Goal: Task Accomplishment & Management: Use online tool/utility

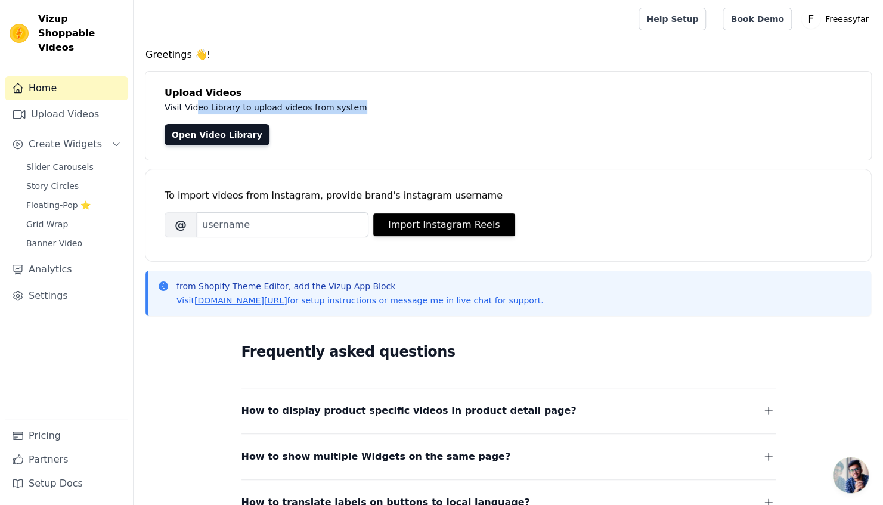
drag, startPoint x: 196, startPoint y: 107, endPoint x: 349, endPoint y: 113, distance: 153.4
click at [349, 113] on p "Visit Video Library to upload videos from system" at bounding box center [432, 107] width 534 height 14
click at [349, 156] on div "Upload Videos Visit Video Library to upload videos from system Open Video Libra…" at bounding box center [509, 116] width 726 height 88
click at [55, 218] on span "Grid Wrap" at bounding box center [47, 224] width 42 height 12
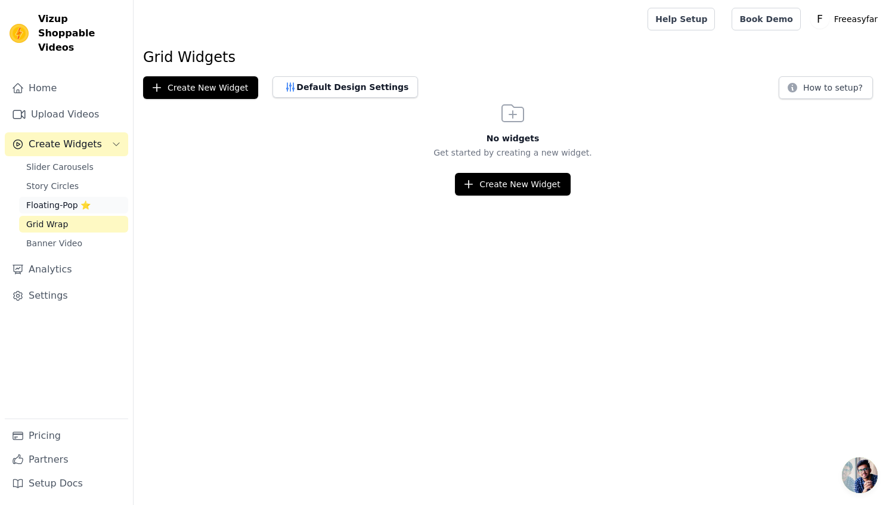
click at [49, 199] on span "Floating-Pop ⭐" at bounding box center [58, 205] width 64 height 12
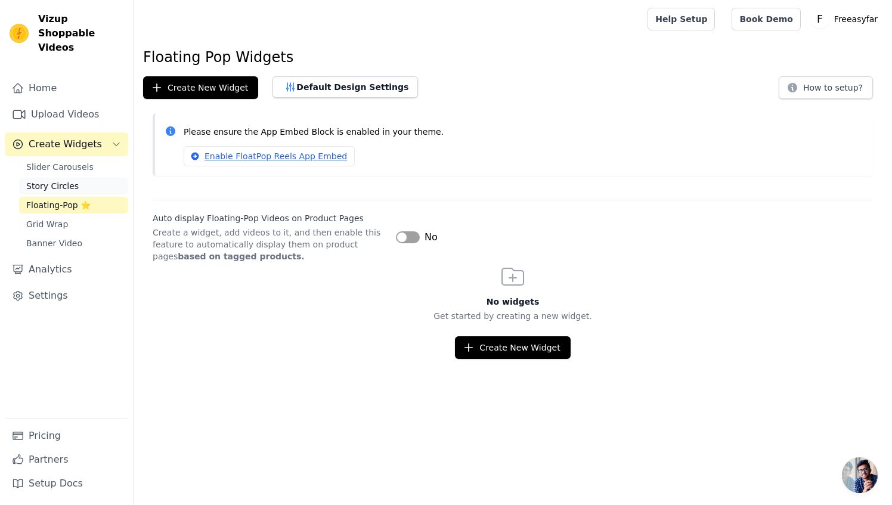
click at [48, 180] on span "Story Circles" at bounding box center [52, 186] width 52 height 12
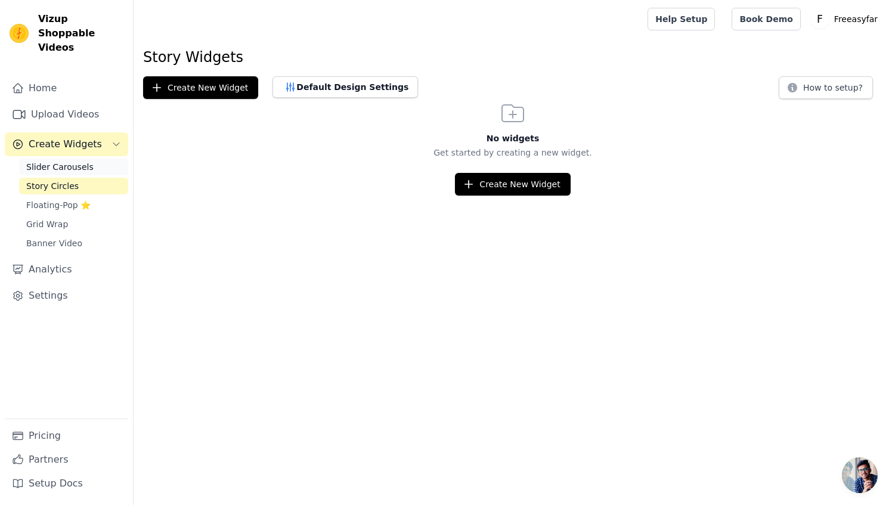
click at [75, 161] on span "Slider Carousels" at bounding box center [59, 167] width 67 height 12
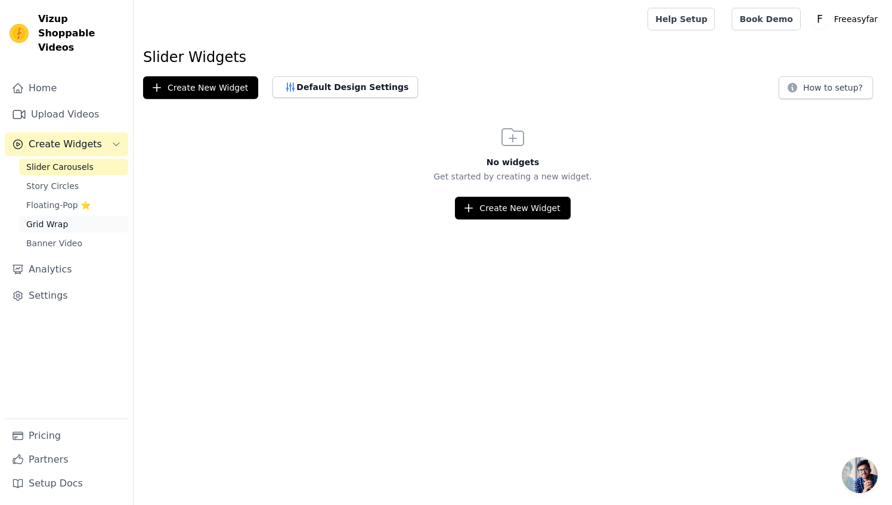
click at [81, 216] on link "Grid Wrap" at bounding box center [73, 224] width 109 height 17
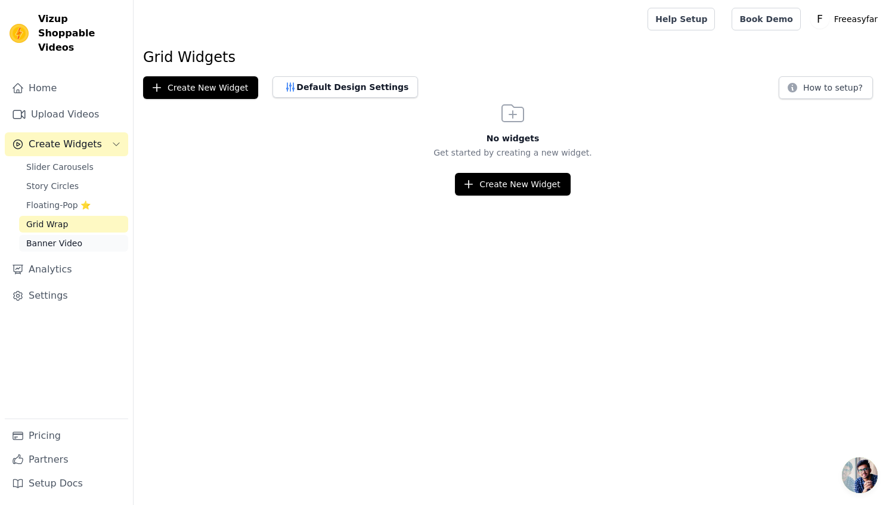
click at [67, 237] on span "Banner Video" at bounding box center [54, 243] width 56 height 12
click at [100, 159] on link "Slider Carousels" at bounding box center [73, 167] width 109 height 17
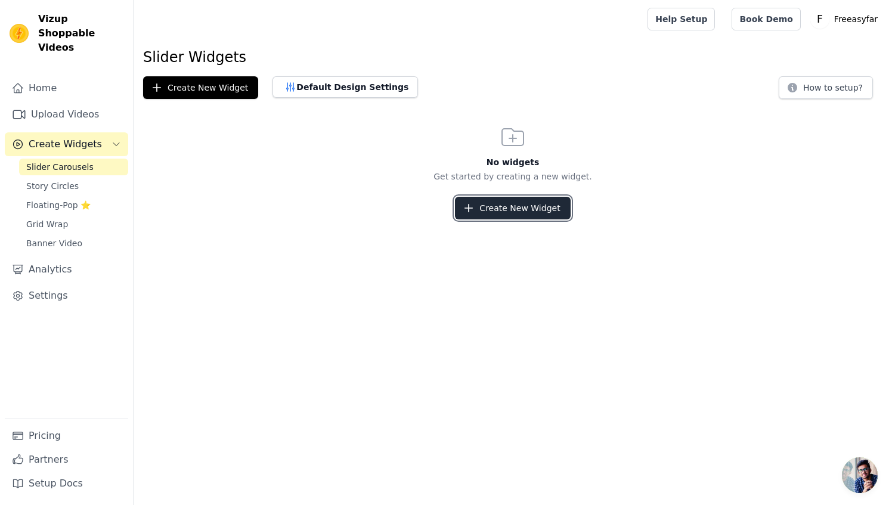
click at [475, 208] on icon "button" at bounding box center [469, 208] width 12 height 12
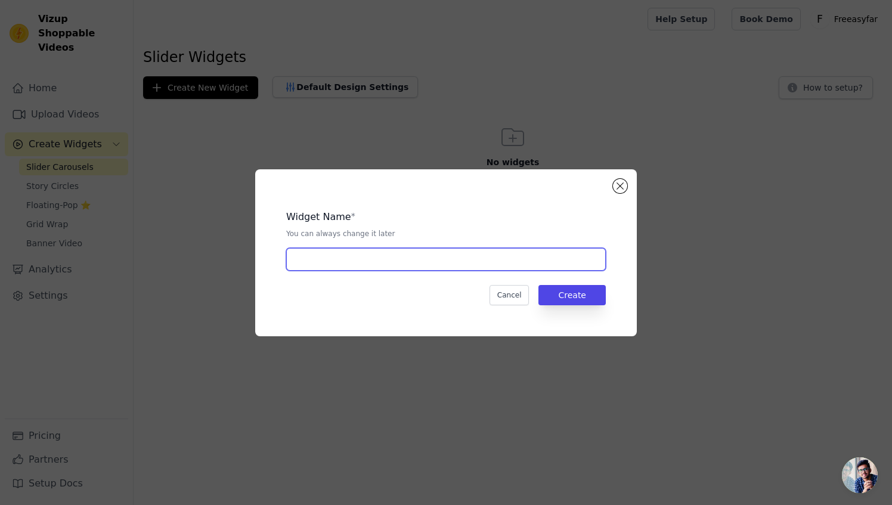
click at [433, 257] on input "text" at bounding box center [446, 259] width 320 height 23
type input "Slide video"
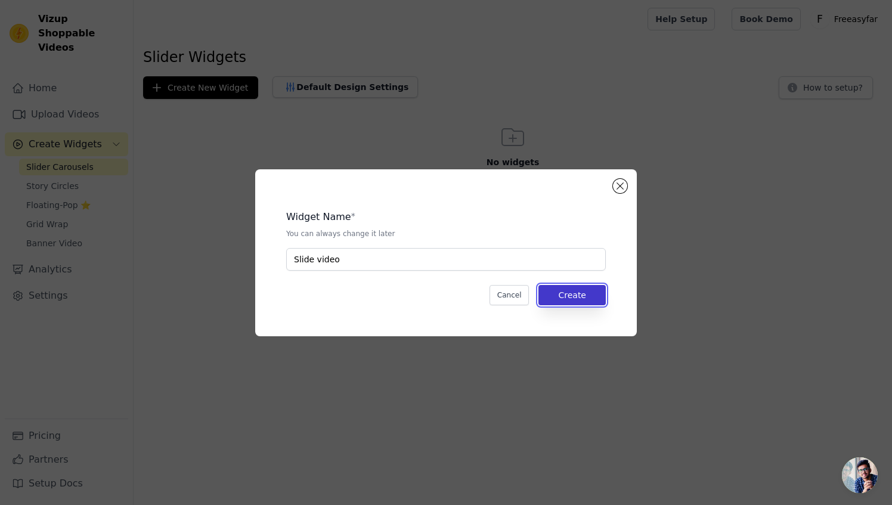
click at [594, 292] on button "Create" at bounding box center [572, 295] width 67 height 20
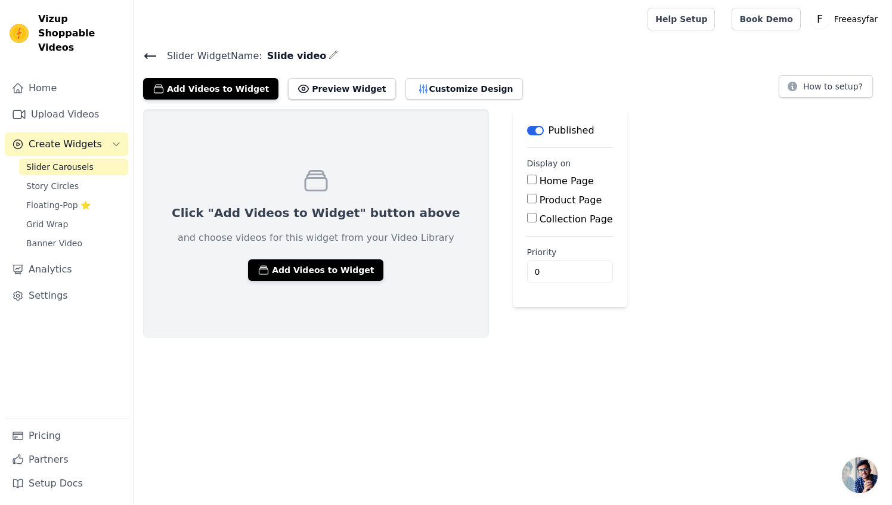
click at [527, 179] on input "Home Page" at bounding box center [532, 180] width 10 height 10
checkbox input "true"
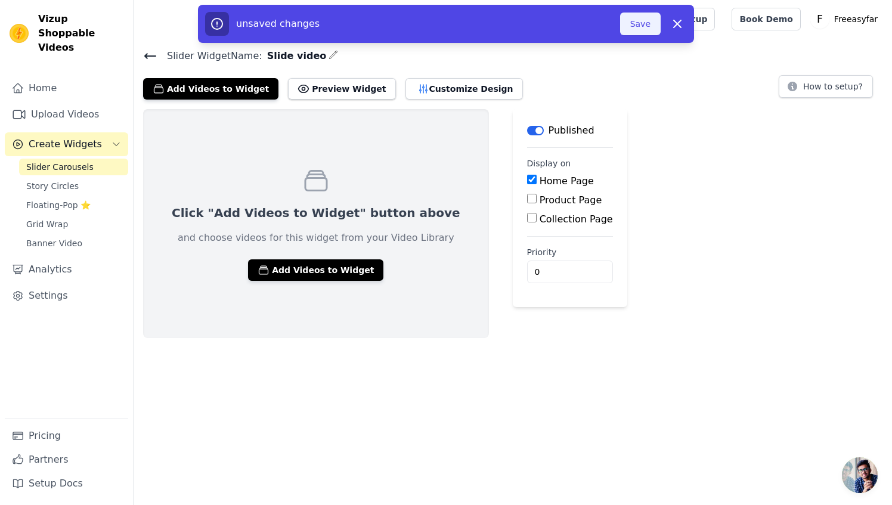
click at [639, 18] on button "Save" at bounding box center [640, 24] width 41 height 23
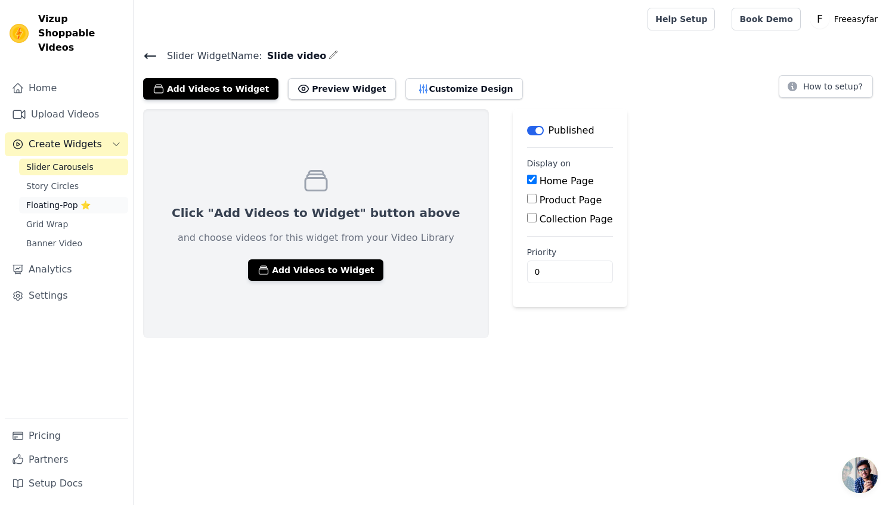
click at [57, 199] on span "Floating-Pop ⭐" at bounding box center [58, 205] width 64 height 12
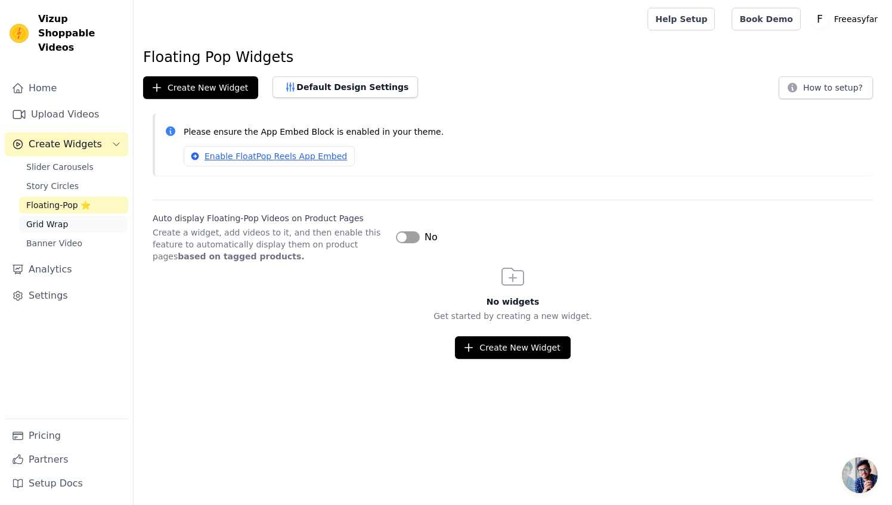
click at [54, 218] on span "Grid Wrap" at bounding box center [47, 224] width 42 height 12
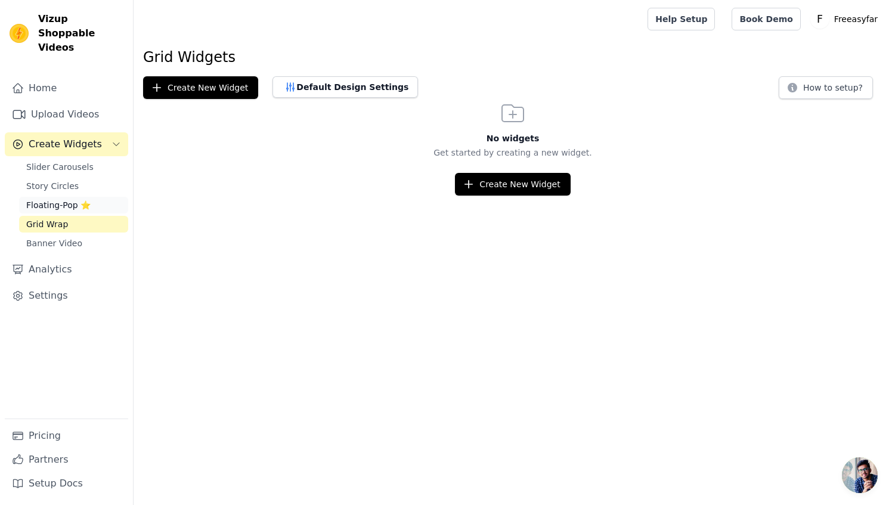
click at [51, 199] on span "Floating-Pop ⭐" at bounding box center [58, 205] width 64 height 12
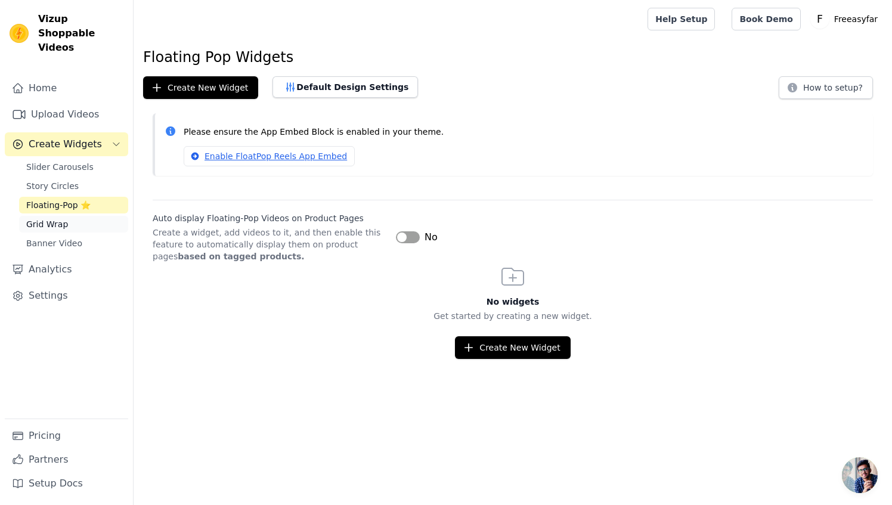
click at [73, 216] on link "Grid Wrap" at bounding box center [73, 224] width 109 height 17
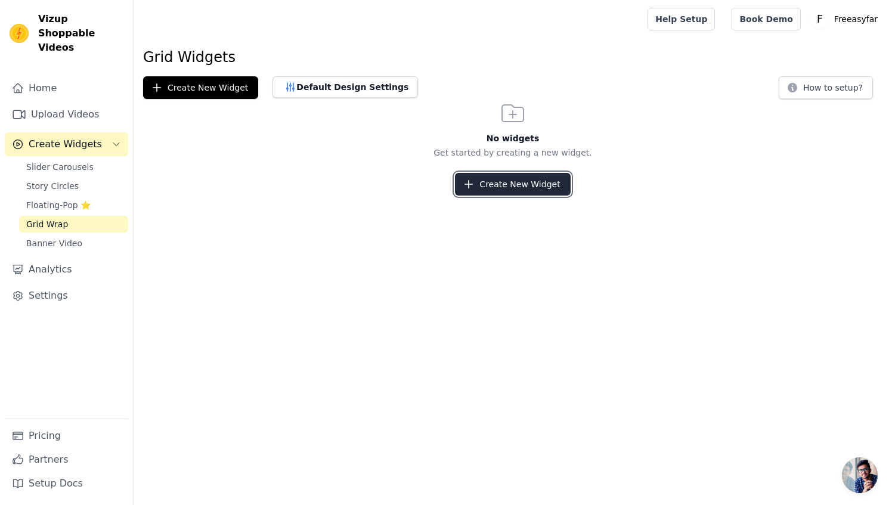
click at [472, 184] on icon "button" at bounding box center [469, 185] width 8 height 8
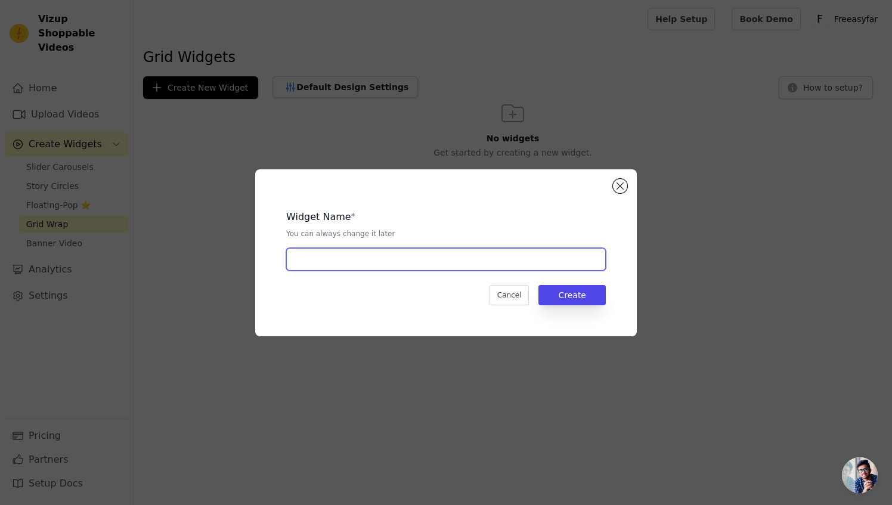
click at [346, 261] on input "text" at bounding box center [446, 259] width 320 height 23
type input "gird video"
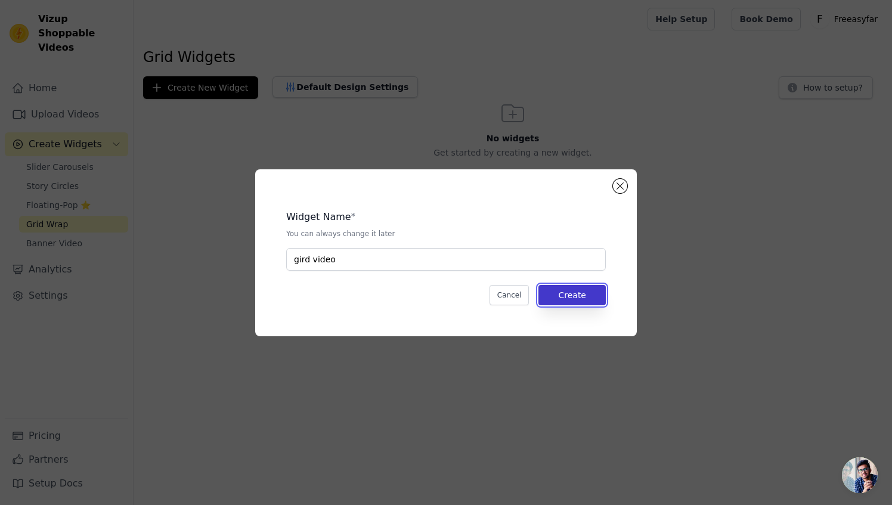
click at [576, 295] on button "Create" at bounding box center [572, 295] width 67 height 20
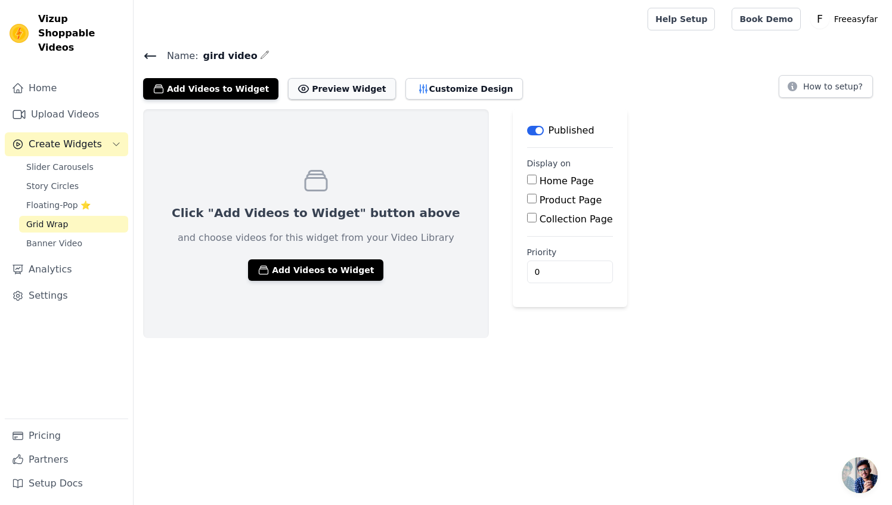
click at [338, 90] on button "Preview Widget" at bounding box center [341, 88] width 107 height 21
click at [316, 338] on html "Vizup Shoppable Videos Home Upload Videos Create Widgets Slider Carousels Story…" at bounding box center [446, 169] width 892 height 338
click at [57, 284] on link "Settings" at bounding box center [66, 296] width 123 height 24
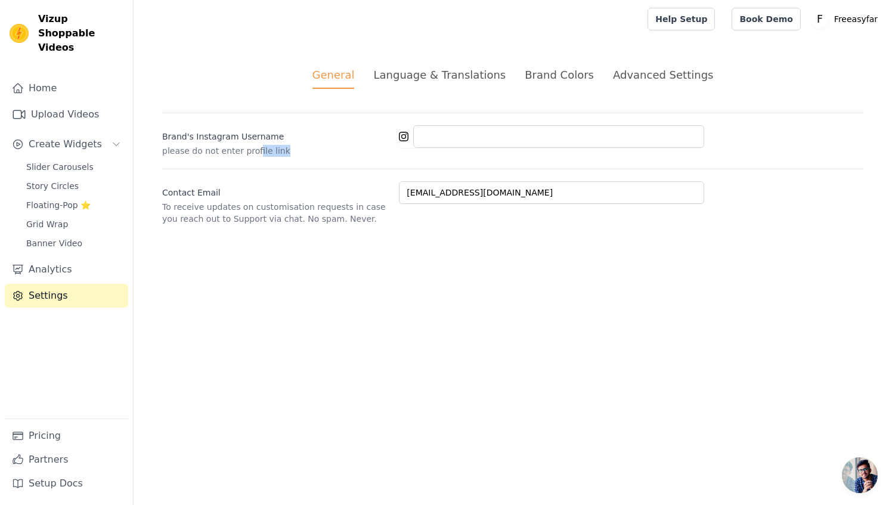
drag, startPoint x: 250, startPoint y: 155, endPoint x: 277, endPoint y: 153, distance: 26.4
click at [277, 153] on p "please do not enter profile link" at bounding box center [275, 151] width 227 height 12
drag, startPoint x: 277, startPoint y: 153, endPoint x: 291, endPoint y: 204, distance: 53.3
click at [291, 204] on p "To receive updates on customisation requests in case you reach out to Support v…" at bounding box center [275, 213] width 227 height 24
click at [64, 216] on link "Grid Wrap" at bounding box center [73, 224] width 109 height 17
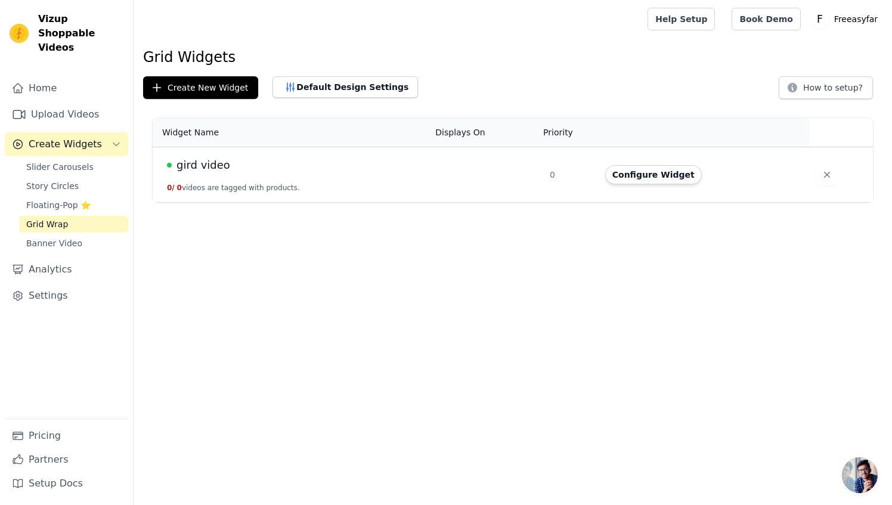
click at [214, 164] on span "gird video" at bounding box center [204, 165] width 54 height 17
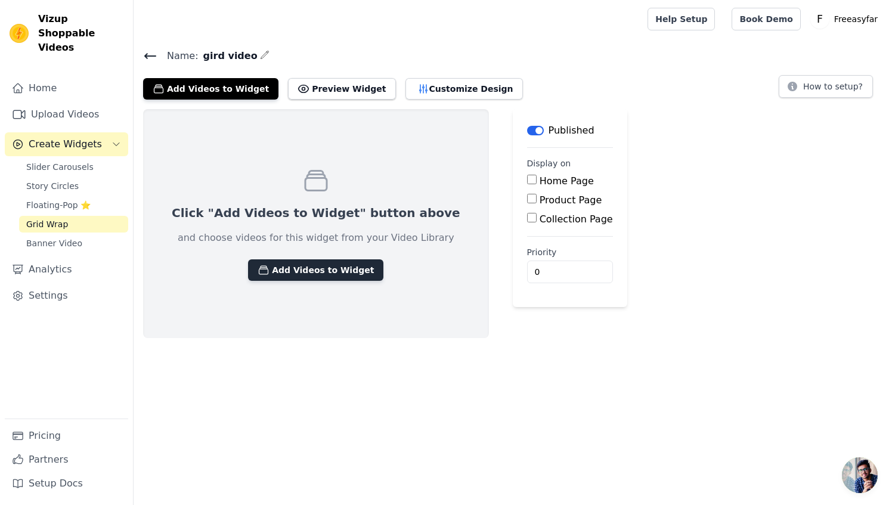
click at [293, 268] on button "Add Videos to Widget" at bounding box center [315, 269] width 135 height 21
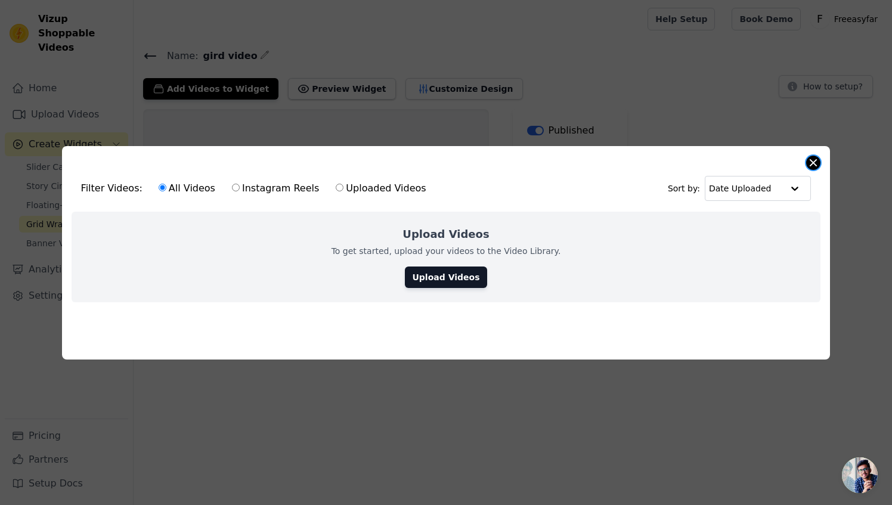
click at [812, 164] on button "Close modal" at bounding box center [813, 163] width 14 height 14
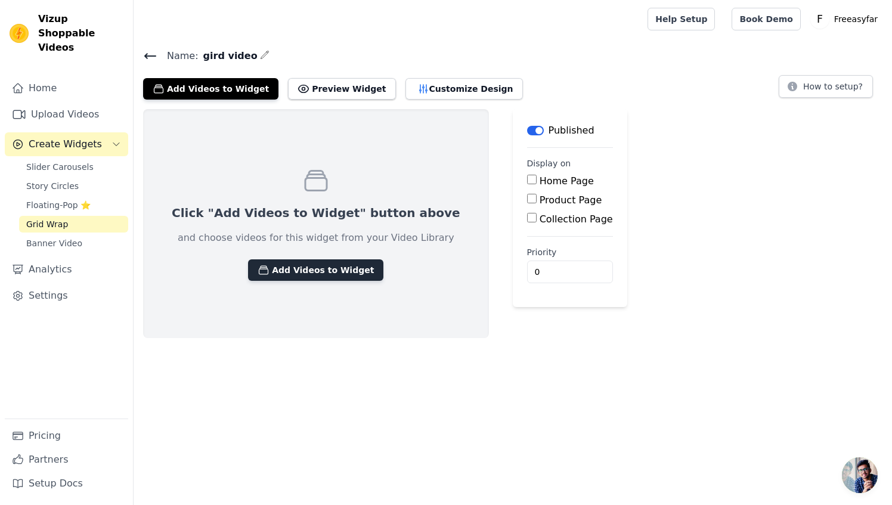
click at [321, 274] on button "Add Videos to Widget" at bounding box center [315, 269] width 135 height 21
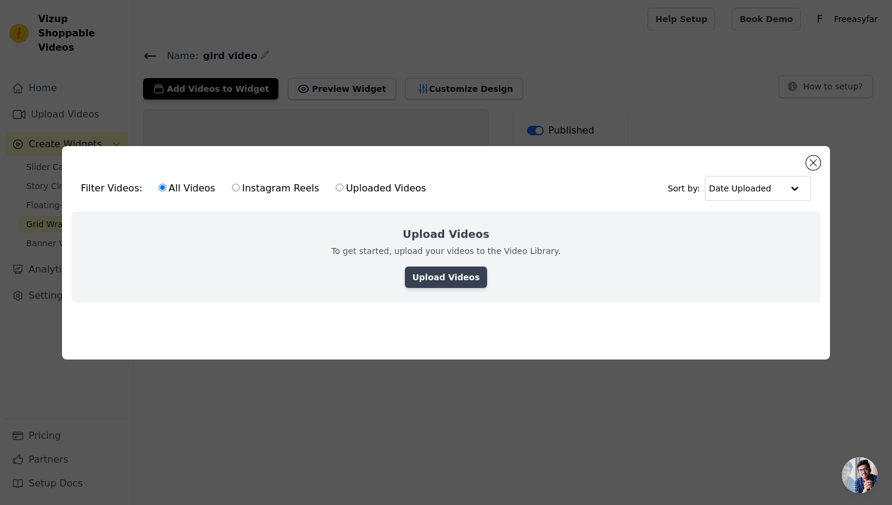
click at [456, 280] on link "Upload Videos" at bounding box center [446, 277] width 82 height 21
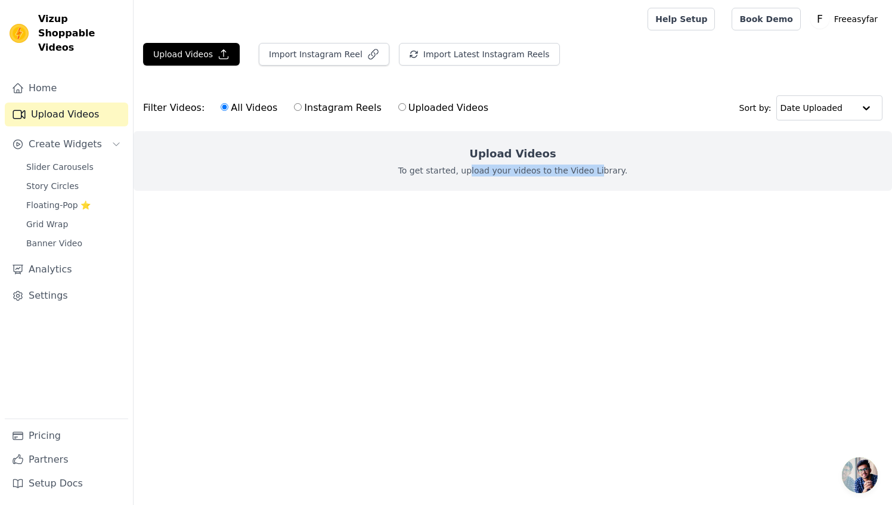
drag, startPoint x: 475, startPoint y: 174, endPoint x: 594, endPoint y: 169, distance: 119.4
click at [594, 169] on p "To get started, upload your videos to the Video Library." at bounding box center [513, 171] width 230 height 12
drag, startPoint x: 594, startPoint y: 169, endPoint x: 635, endPoint y: 171, distance: 41.2
click at [635, 171] on div "Upload Videos To get started, upload your videos to the Video Library." at bounding box center [513, 161] width 759 height 60
click at [66, 79] on link "Home" at bounding box center [66, 88] width 123 height 24
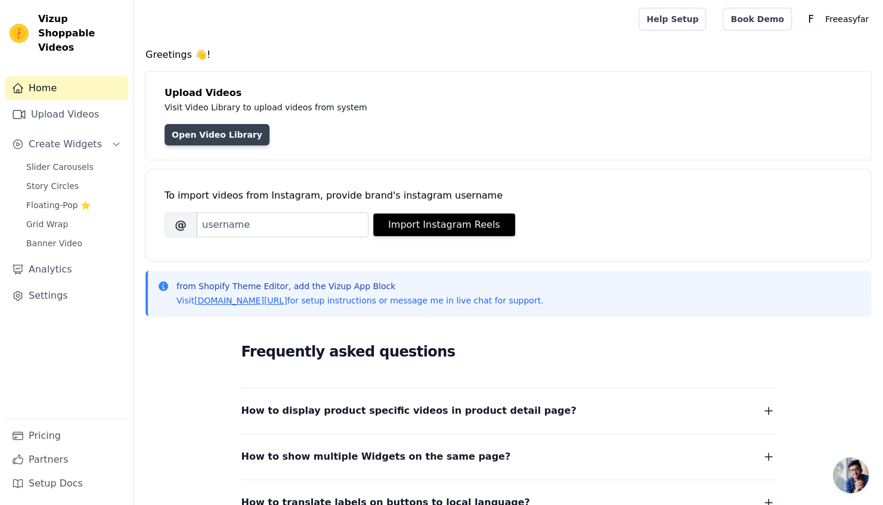
click at [230, 134] on link "Open Video Library" at bounding box center [217, 134] width 105 height 21
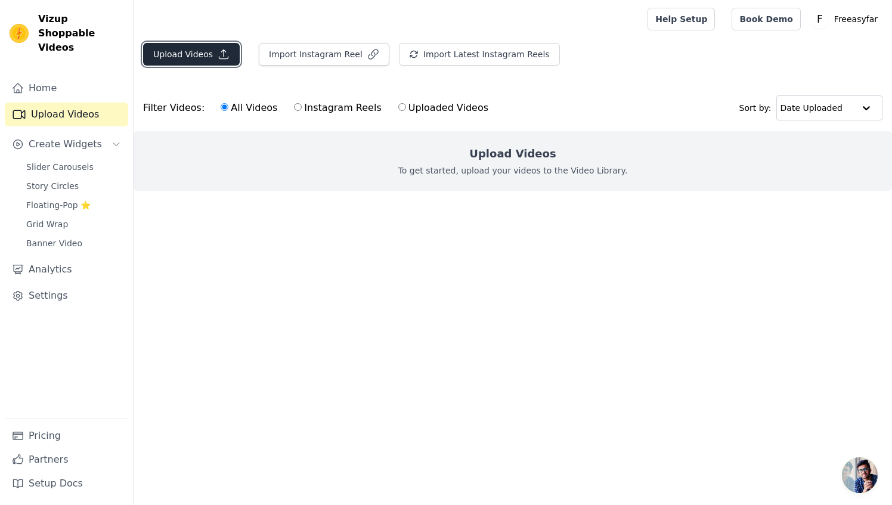
click at [218, 52] on icon "button" at bounding box center [224, 54] width 12 height 12
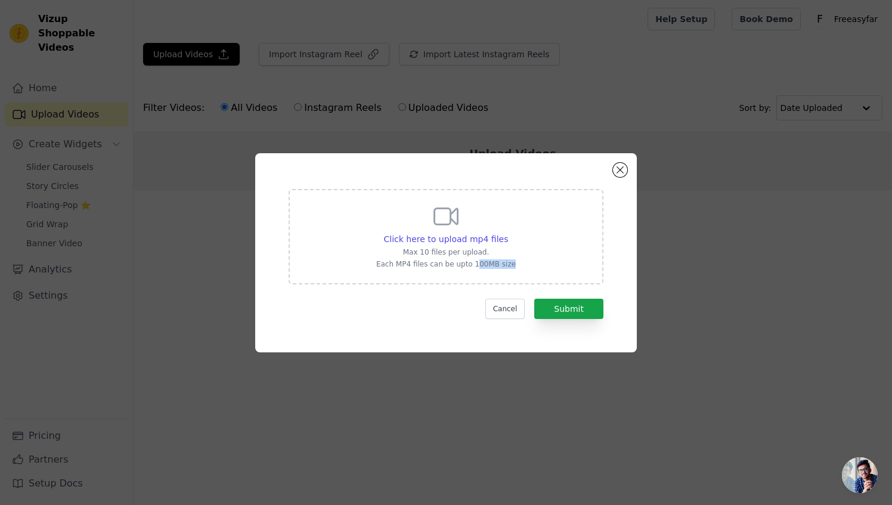
drag, startPoint x: 476, startPoint y: 264, endPoint x: 519, endPoint y: 267, distance: 43.0
click at [519, 267] on div "Click here to upload mp4 files Max 10 files per upload. Each MP4 files can be u…" at bounding box center [446, 236] width 315 height 95
drag, startPoint x: 519, startPoint y: 267, endPoint x: 503, endPoint y: 303, distance: 39.5
click at [503, 303] on button "Cancel" at bounding box center [505, 309] width 40 height 20
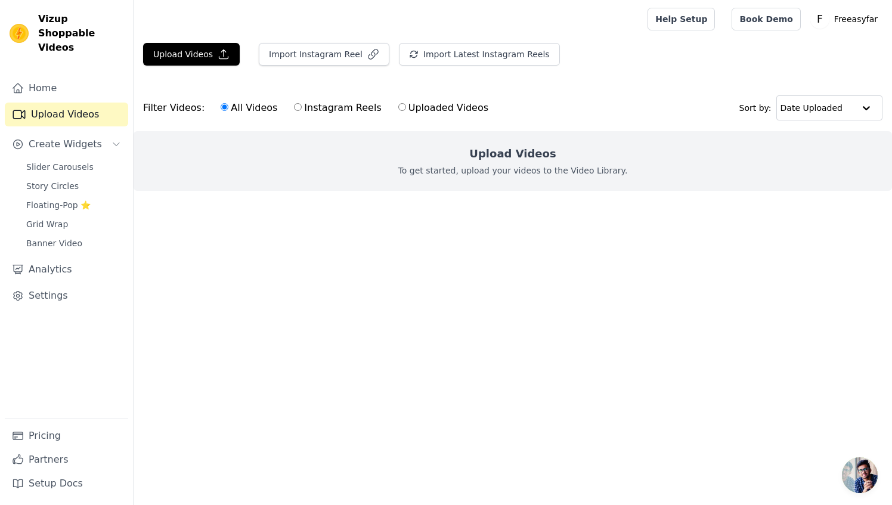
click at [294, 110] on input "Instagram Reels" at bounding box center [298, 107] width 8 height 8
radio input "true"
click at [446, 159] on div "Upload Videos To get started, upload your videos to the Video Library." at bounding box center [513, 161] width 759 height 60
click at [398, 112] on label "Uploaded Videos" at bounding box center [443, 108] width 91 height 16
click at [398, 111] on input "Uploaded Videos" at bounding box center [402, 107] width 8 height 8
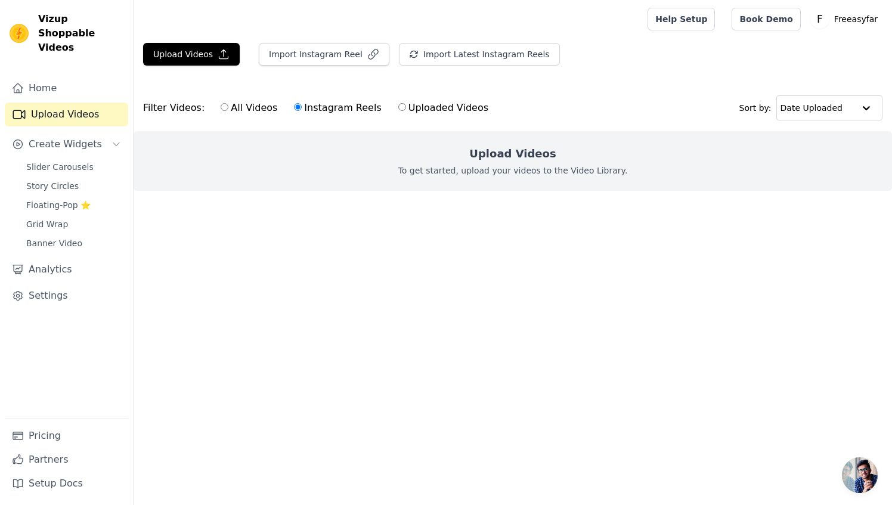
radio input "true"
click at [308, 105] on label "Instagram Reels" at bounding box center [337, 108] width 88 height 16
click at [302, 105] on input "Instagram Reels" at bounding box center [298, 107] width 8 height 8
radio input "true"
click at [508, 143] on div "Upload Videos To get started, upload your videos to the Video Library." at bounding box center [513, 161] width 759 height 60
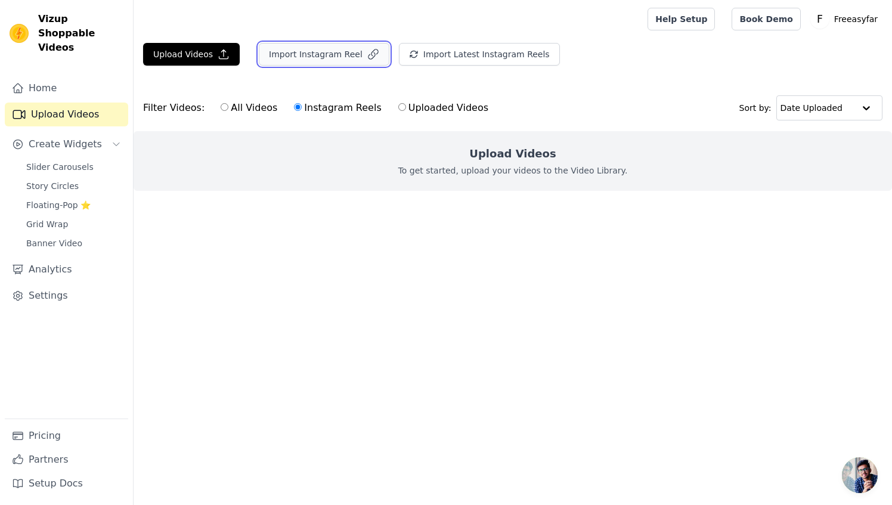
click at [310, 63] on button "Import Instagram Reel" at bounding box center [324, 54] width 131 height 23
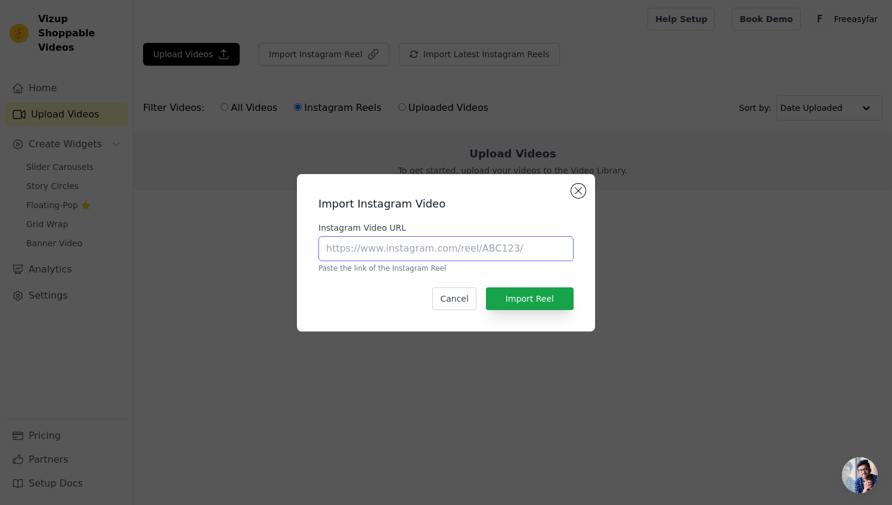
click at [480, 250] on input "Instagram Video URL" at bounding box center [445, 248] width 255 height 25
click at [453, 296] on button "Cancel" at bounding box center [454, 298] width 44 height 23
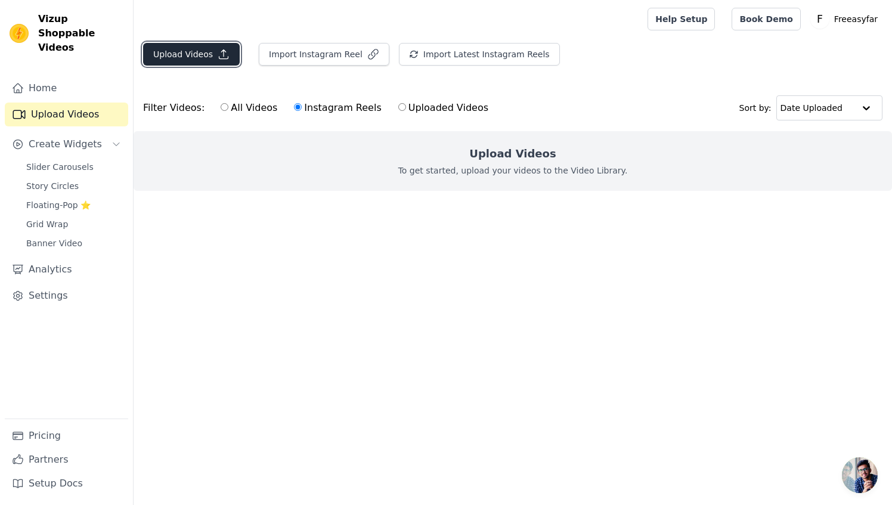
click at [200, 56] on button "Upload Videos" at bounding box center [191, 54] width 97 height 23
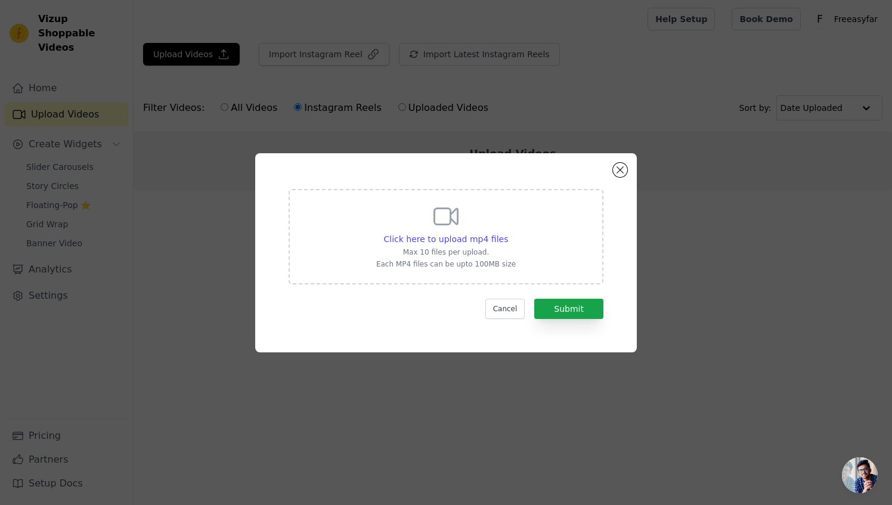
click at [450, 222] on icon at bounding box center [446, 216] width 23 height 16
click at [508, 233] on input "Click here to upload mp4 files Max 10 files per upload. Each MP4 files can be u…" at bounding box center [508, 233] width 1 height 1
type input "C:\fakepath\download.mp4"
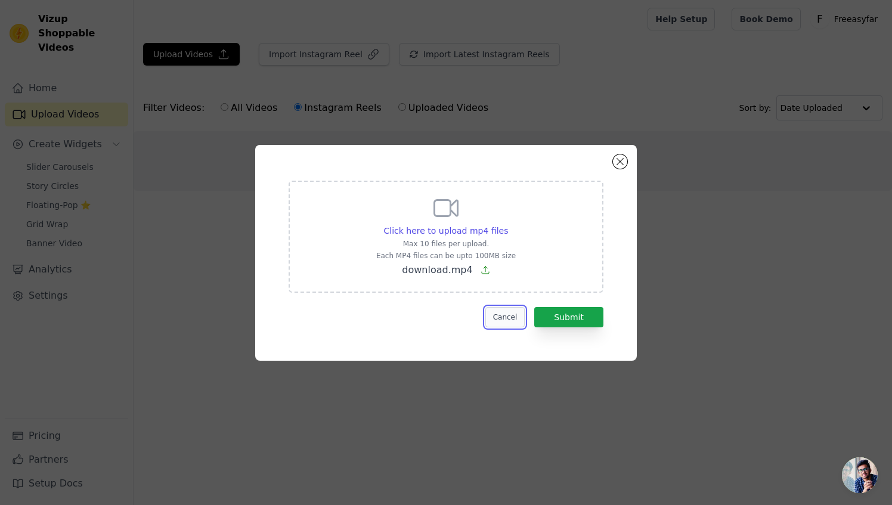
click at [512, 320] on button "Cancel" at bounding box center [505, 317] width 40 height 20
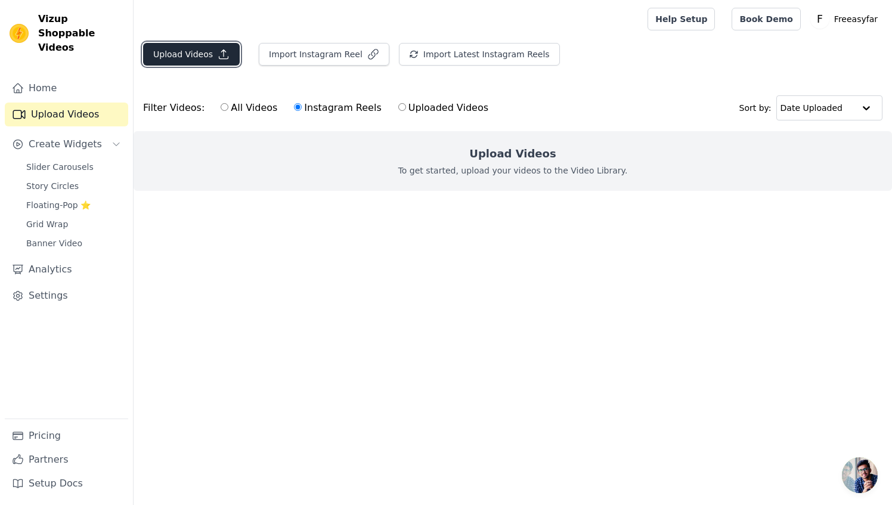
click at [208, 51] on button "Upload Videos" at bounding box center [191, 54] width 97 height 23
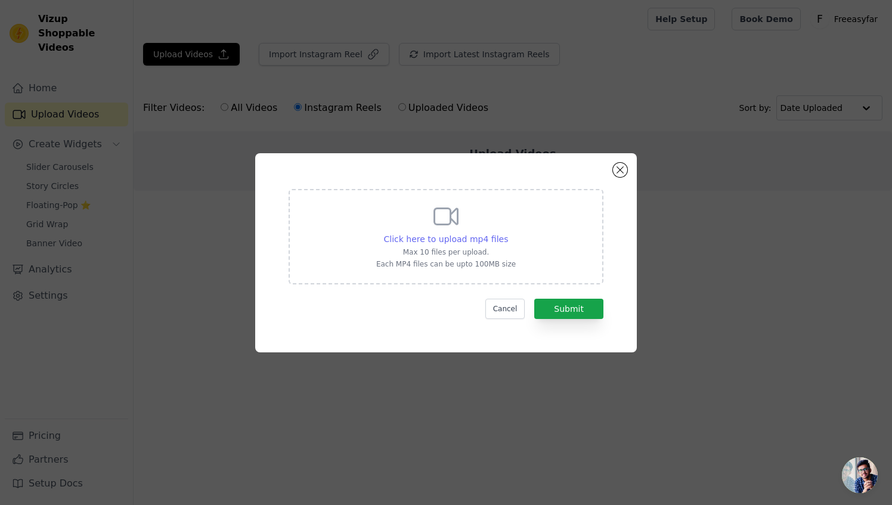
click at [457, 234] on span "Click here to upload mp4 files" at bounding box center [446, 239] width 125 height 10
click at [508, 233] on input "Click here to upload mp4 files Max 10 files per upload. Each MP4 files can be u…" at bounding box center [508, 233] width 1 height 1
click at [431, 237] on span "Click here to upload mp4 files" at bounding box center [446, 239] width 125 height 10
click at [508, 233] on input "Click here to upload mp4 files Max 10 files per upload. Each MP4 files can be u…" at bounding box center [508, 233] width 1 height 1
type input "C:\fakepath\download.mp4"
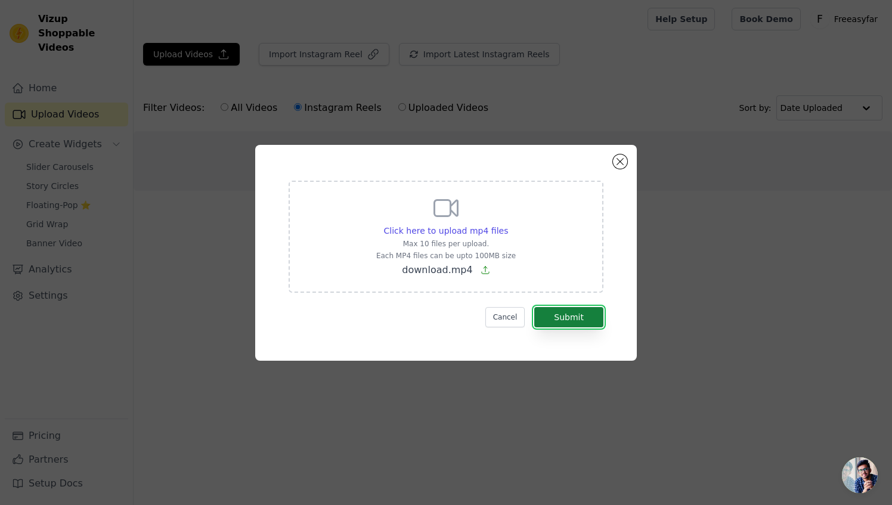
click at [571, 316] on button "Submit" at bounding box center [568, 317] width 69 height 20
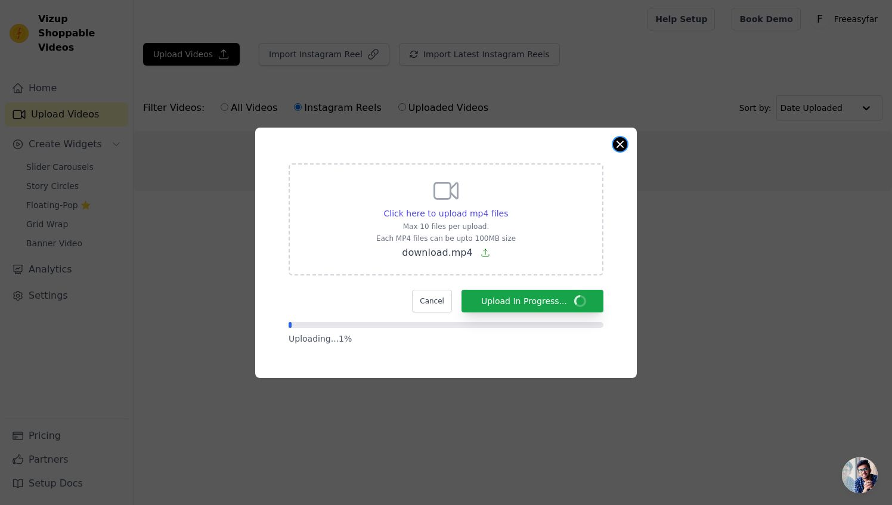
click at [617, 141] on button "Close modal" at bounding box center [620, 144] width 14 height 14
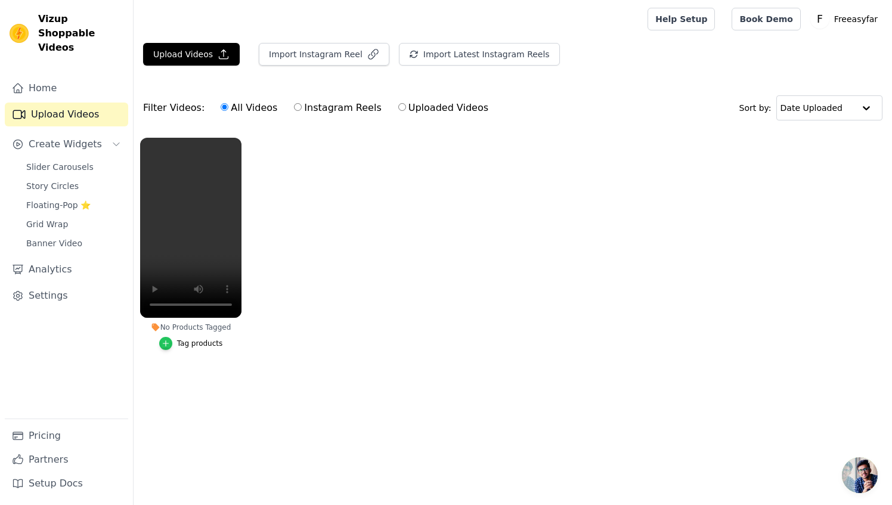
click at [163, 347] on div "button" at bounding box center [165, 343] width 13 height 13
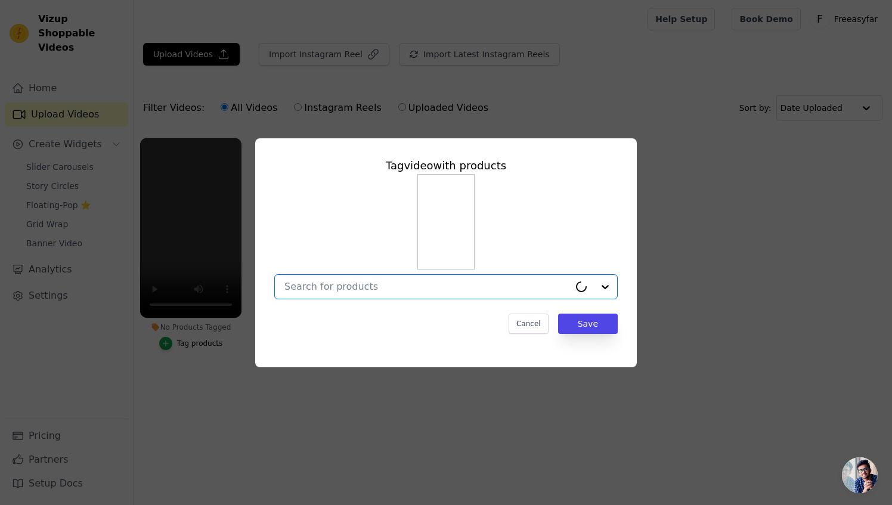
click at [358, 291] on input "No Products Tagged Tag video with products Option undefined, selected. Cancel S…" at bounding box center [426, 286] width 285 height 11
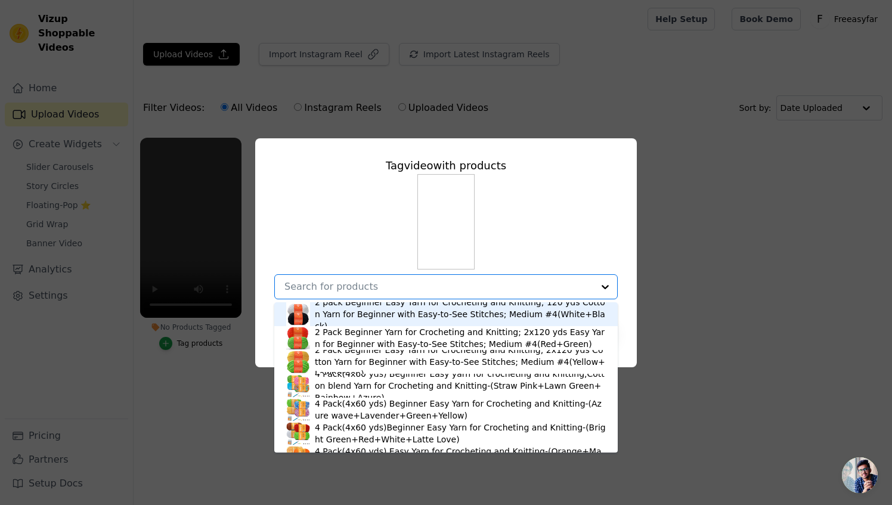
click at [345, 285] on input "No Products Tagged Tag video with products 2 pack Beginner Easy Yarn for Croche…" at bounding box center [438, 286] width 309 height 11
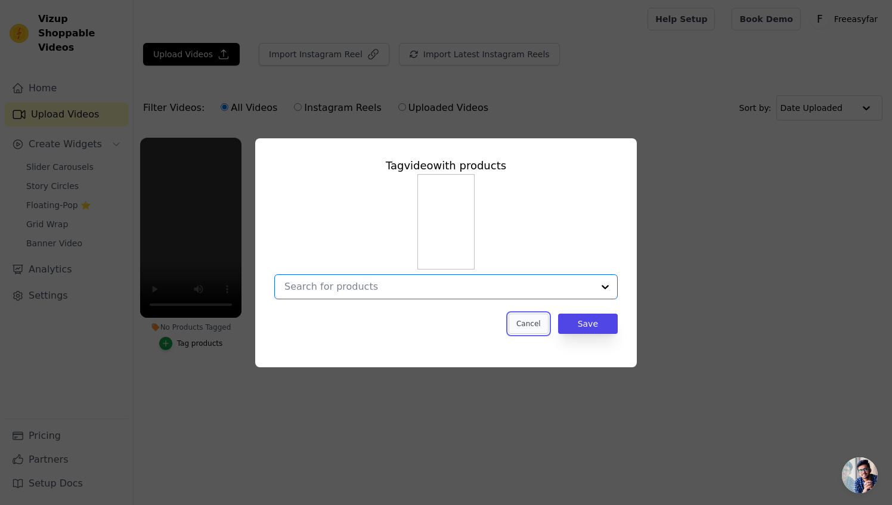
click at [532, 321] on button "Cancel" at bounding box center [529, 324] width 40 height 20
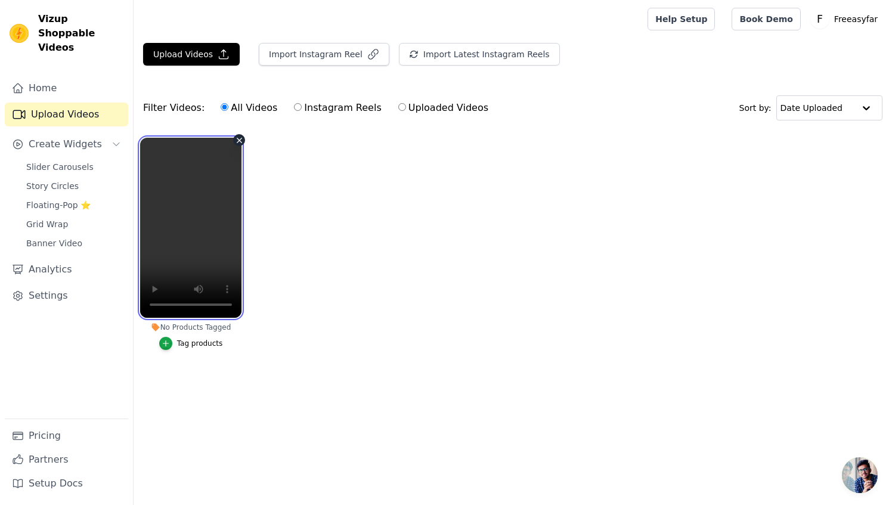
click at [204, 193] on video at bounding box center [190, 228] width 101 height 180
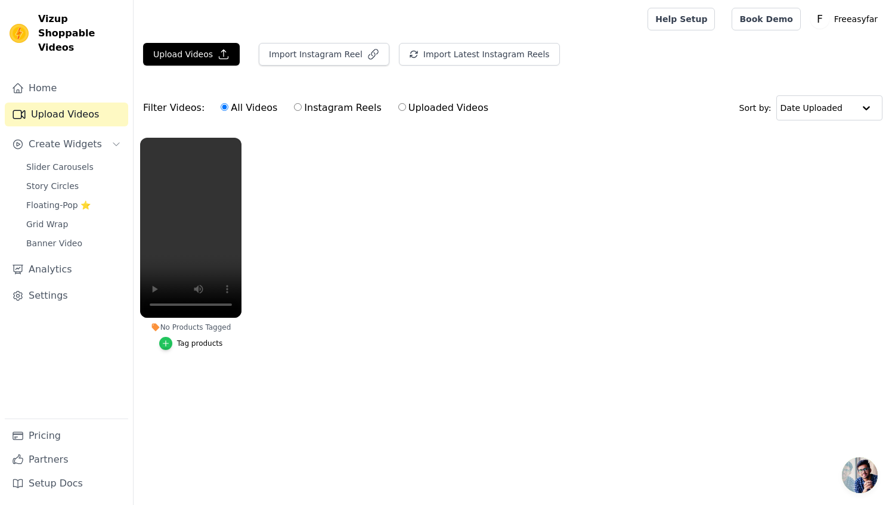
click at [166, 344] on icon "button" at bounding box center [165, 343] width 5 height 5
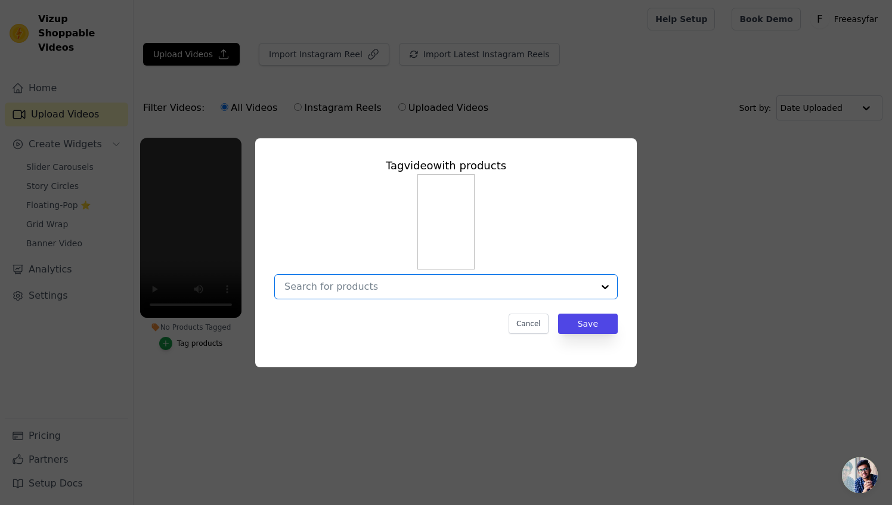
click at [445, 290] on input "No Products Tagged Tag video with products Option undefined, selected. Select i…" at bounding box center [438, 286] width 309 height 11
click at [383, 234] on div at bounding box center [446, 236] width 344 height 125
click at [534, 332] on button "Cancel" at bounding box center [529, 324] width 40 height 20
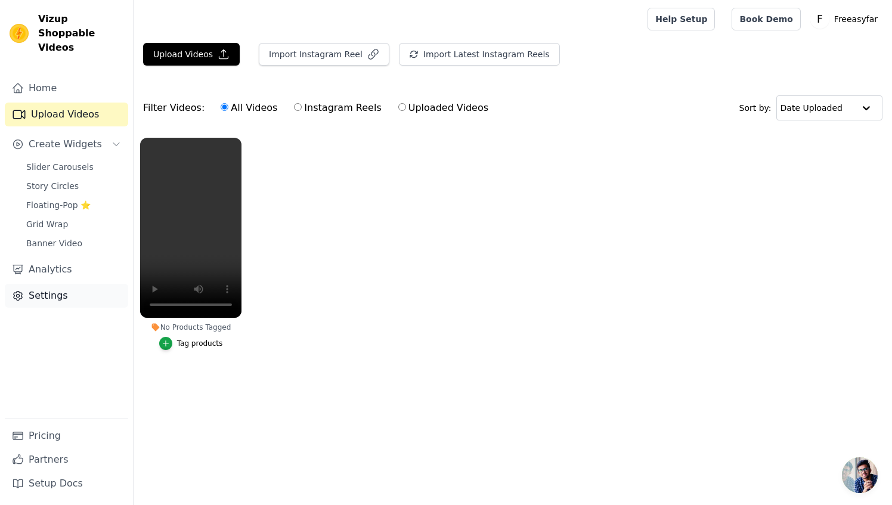
click at [45, 287] on link "Settings" at bounding box center [66, 296] width 123 height 24
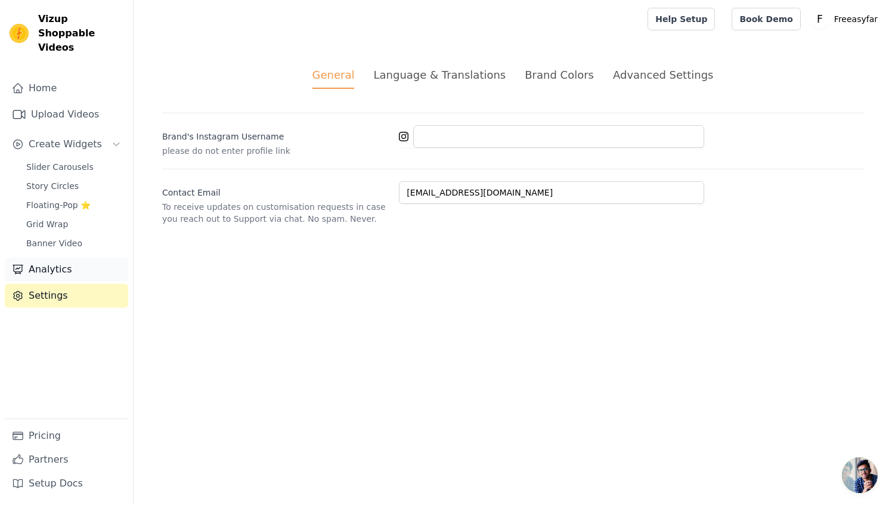
click at [64, 258] on link "Analytics" at bounding box center [66, 270] width 123 height 24
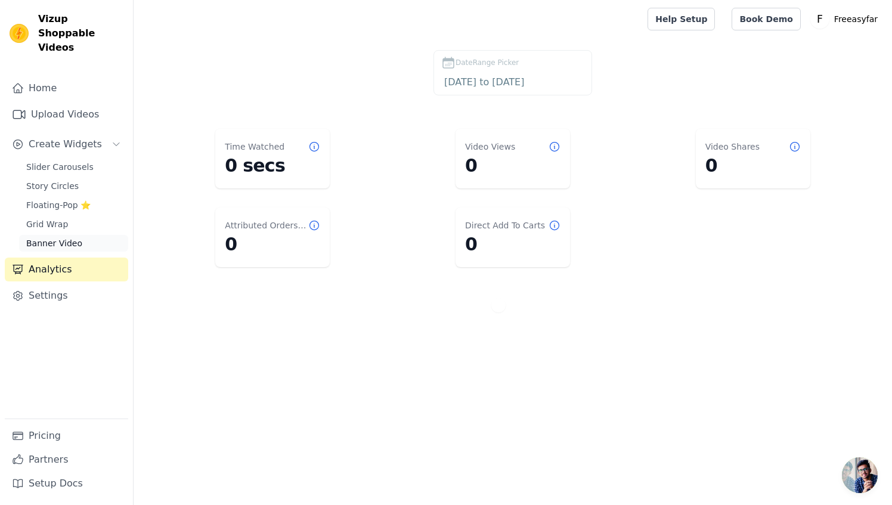
click at [57, 237] on span "Banner Video" at bounding box center [54, 243] width 56 height 12
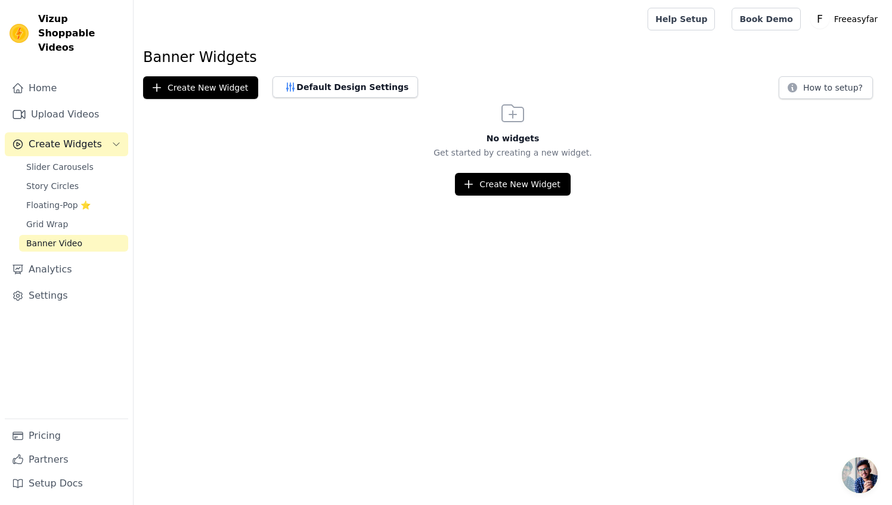
click at [60, 137] on span "Create Widgets" at bounding box center [65, 144] width 73 height 14
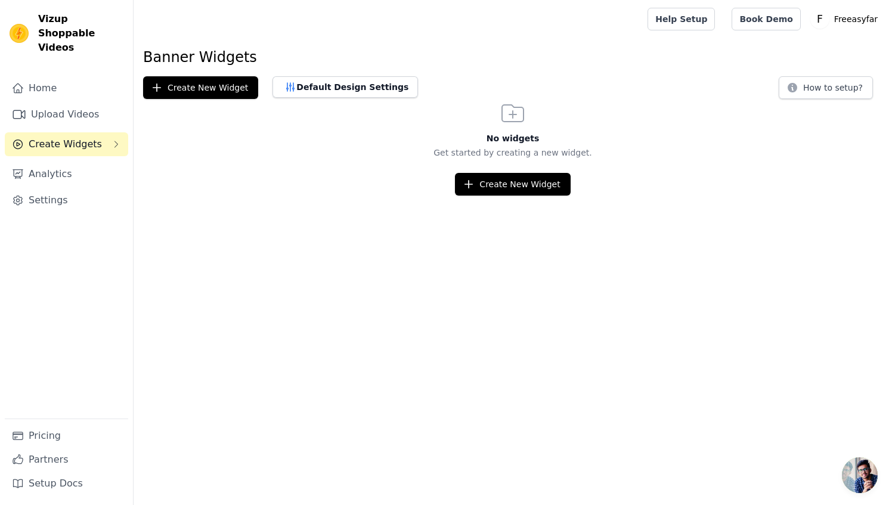
click at [78, 137] on span "Create Widgets" at bounding box center [65, 144] width 73 height 14
